Goal: Entertainment & Leisure: Consume media (video, audio)

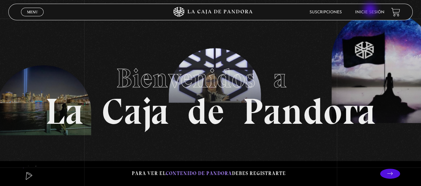
click at [371, 10] on link "Inicie sesión" at bounding box center [369, 12] width 29 height 4
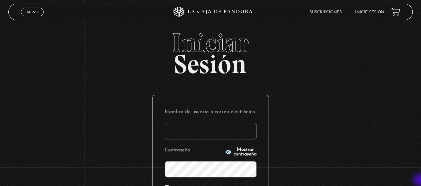
type input "gabrielarodri25@gmail.com"
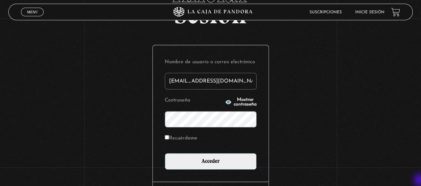
scroll to position [53, 0]
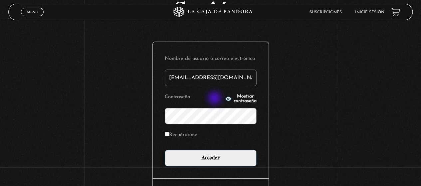
click at [226, 99] on icon "button" at bounding box center [229, 99] width 6 height 4
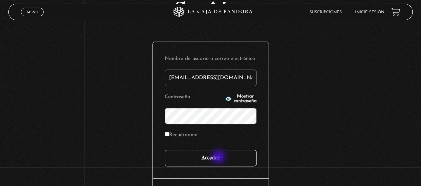
click at [220, 158] on input "Acceder" at bounding box center [211, 158] width 92 height 17
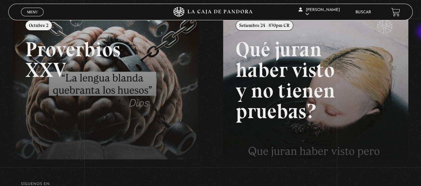
scroll to position [93, 0]
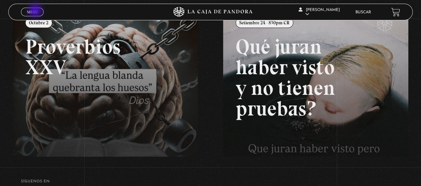
click at [36, 11] on span "Menu" at bounding box center [32, 12] width 11 height 4
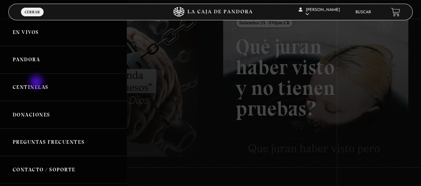
click at [37, 83] on link "Centinelas" at bounding box center [63, 88] width 127 height 28
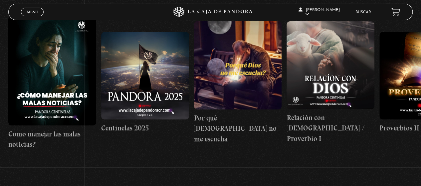
scroll to position [126, 0]
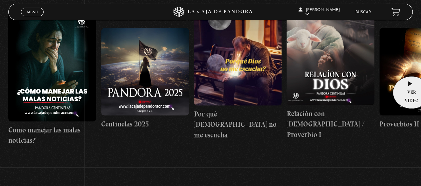
click at [410, 66] on figure at bounding box center [424, 72] width 88 height 88
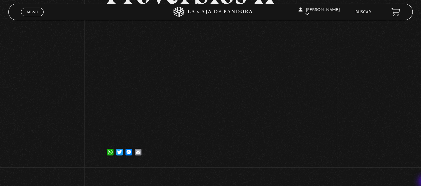
scroll to position [80, 0]
